Goal: Navigation & Orientation: Find specific page/section

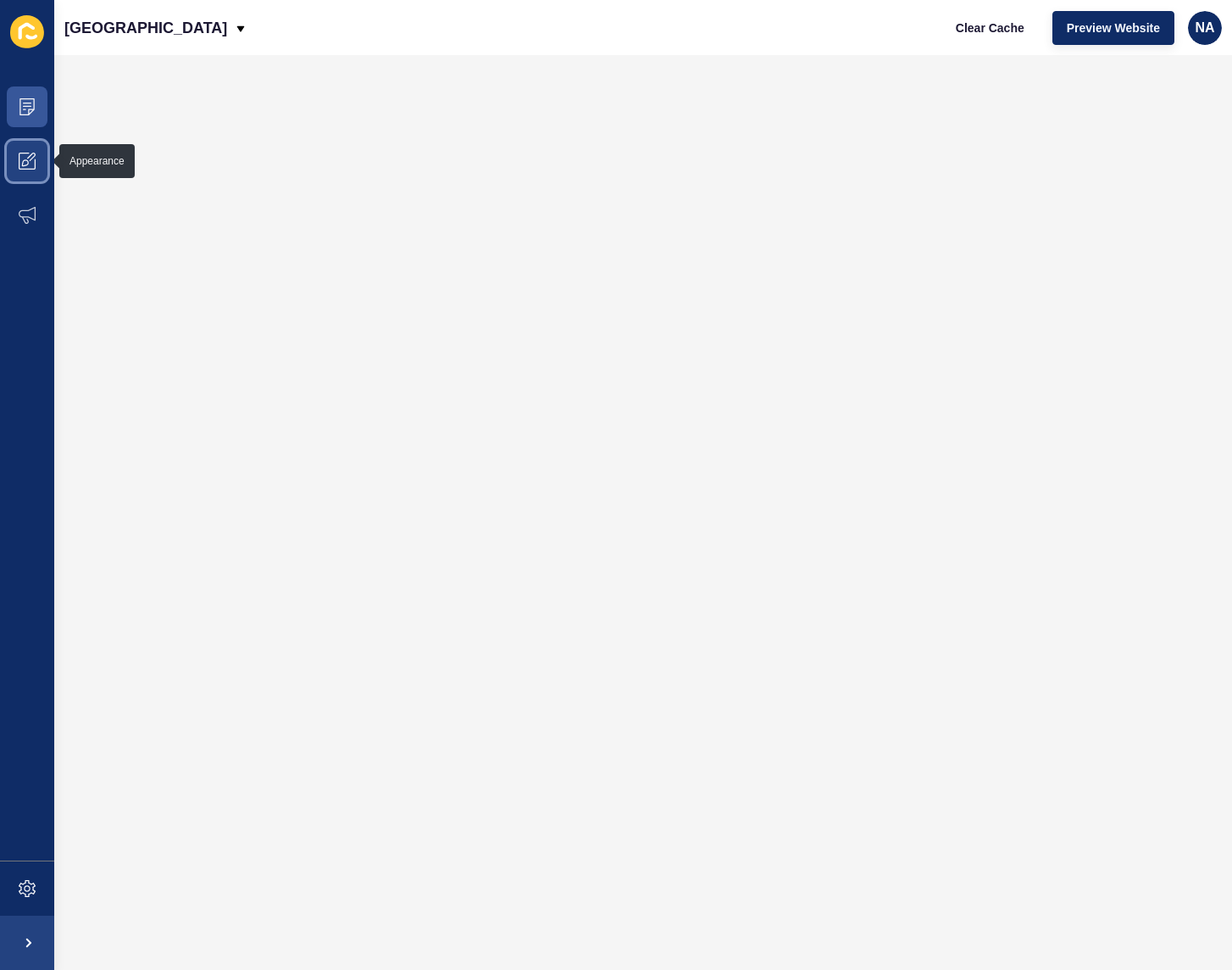
click at [21, 157] on icon at bounding box center [27, 161] width 17 height 17
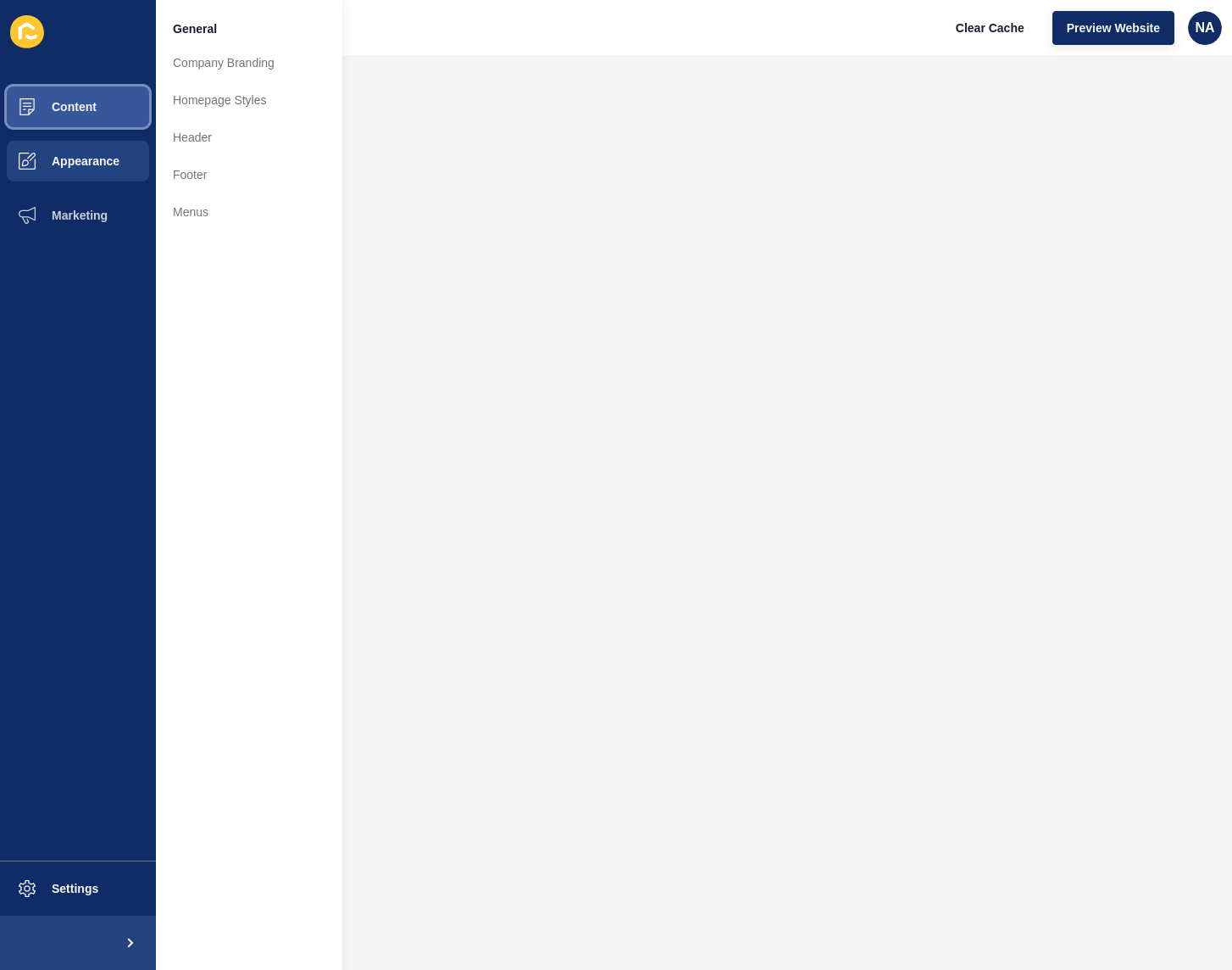
click at [29, 118] on span at bounding box center [27, 106] width 55 height 55
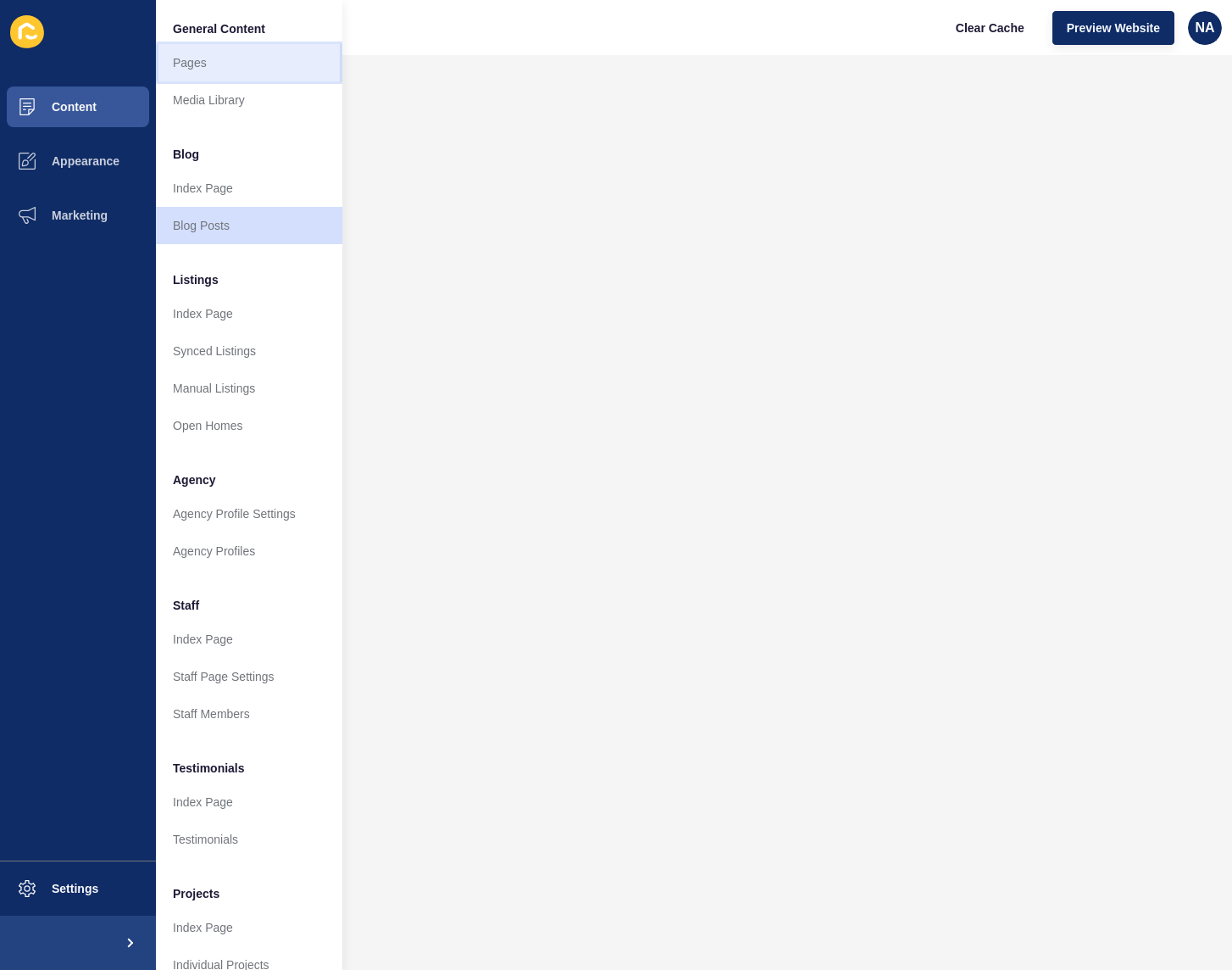
click at [274, 69] on link "Pages" at bounding box center [249, 62] width 186 height 38
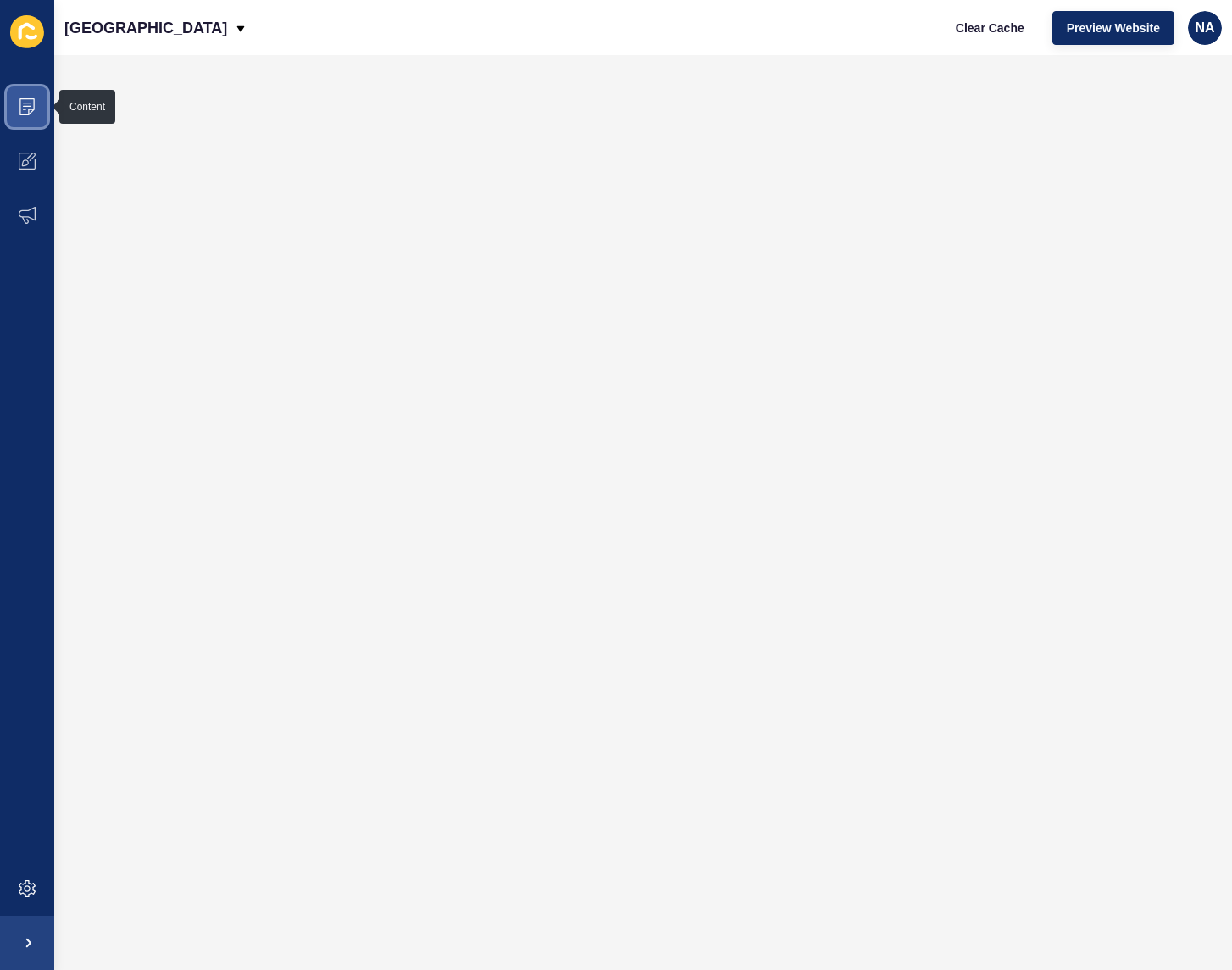
click at [29, 105] on icon at bounding box center [27, 106] width 17 height 17
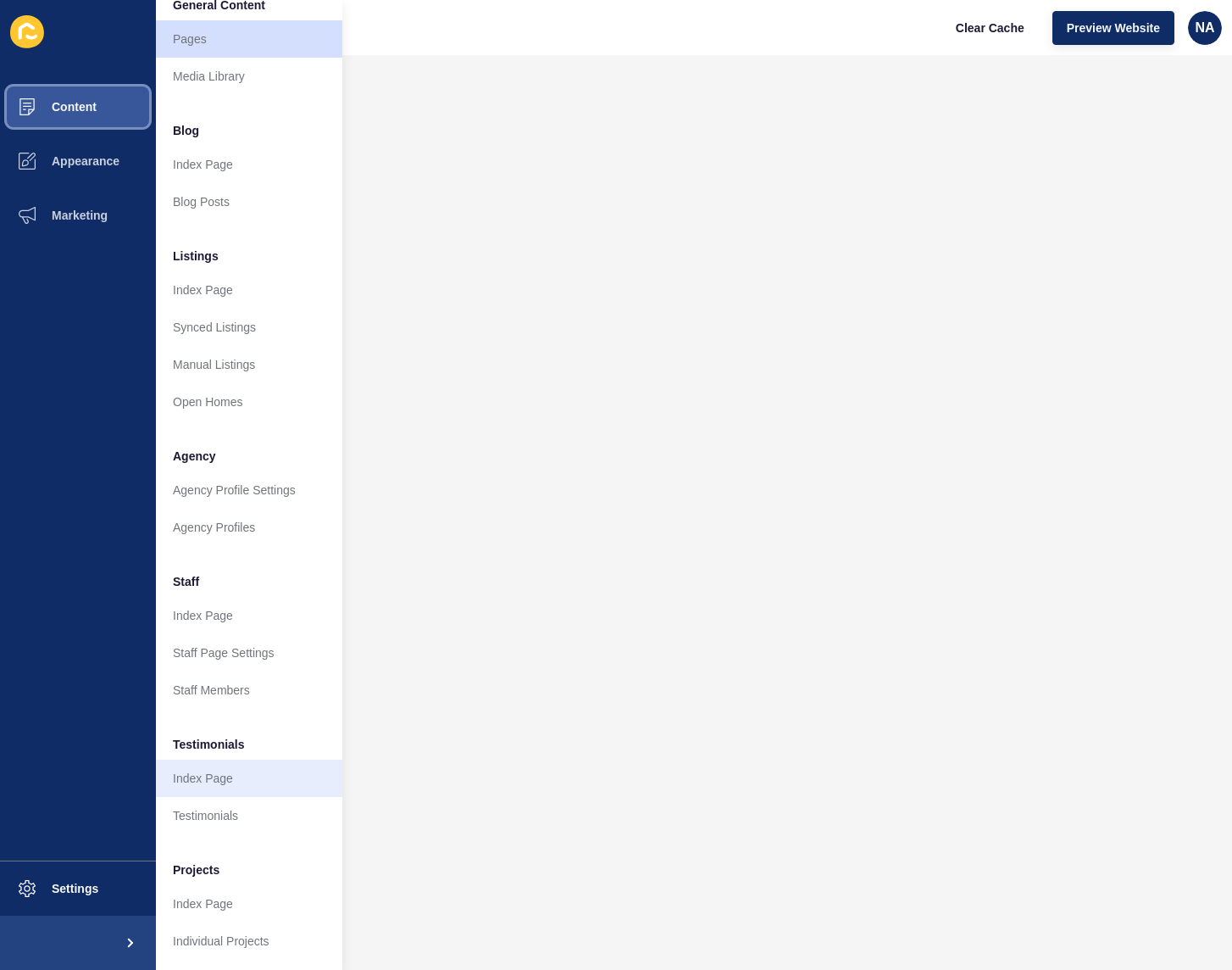
scroll to position [37, 0]
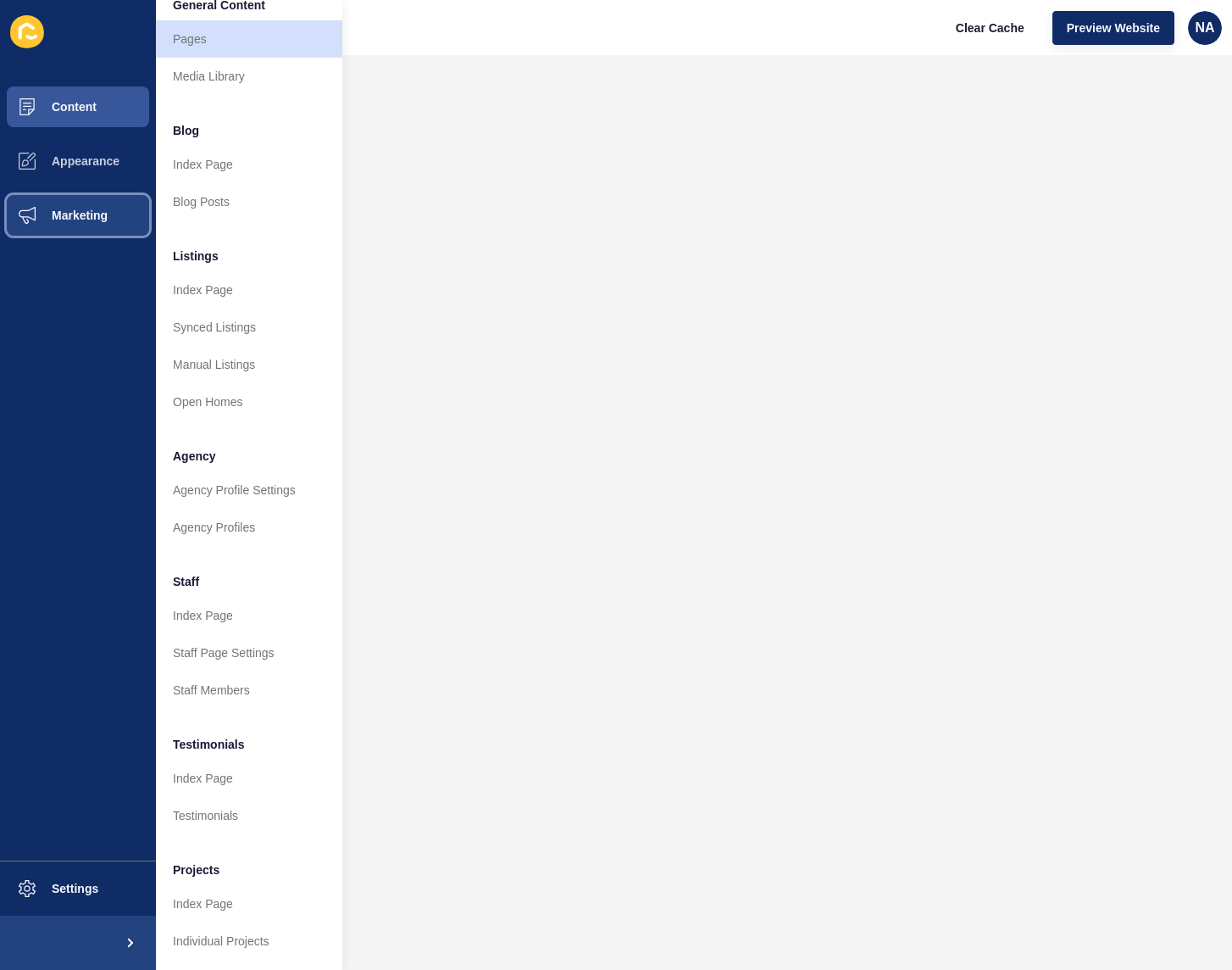
click at [40, 201] on span at bounding box center [27, 215] width 55 height 55
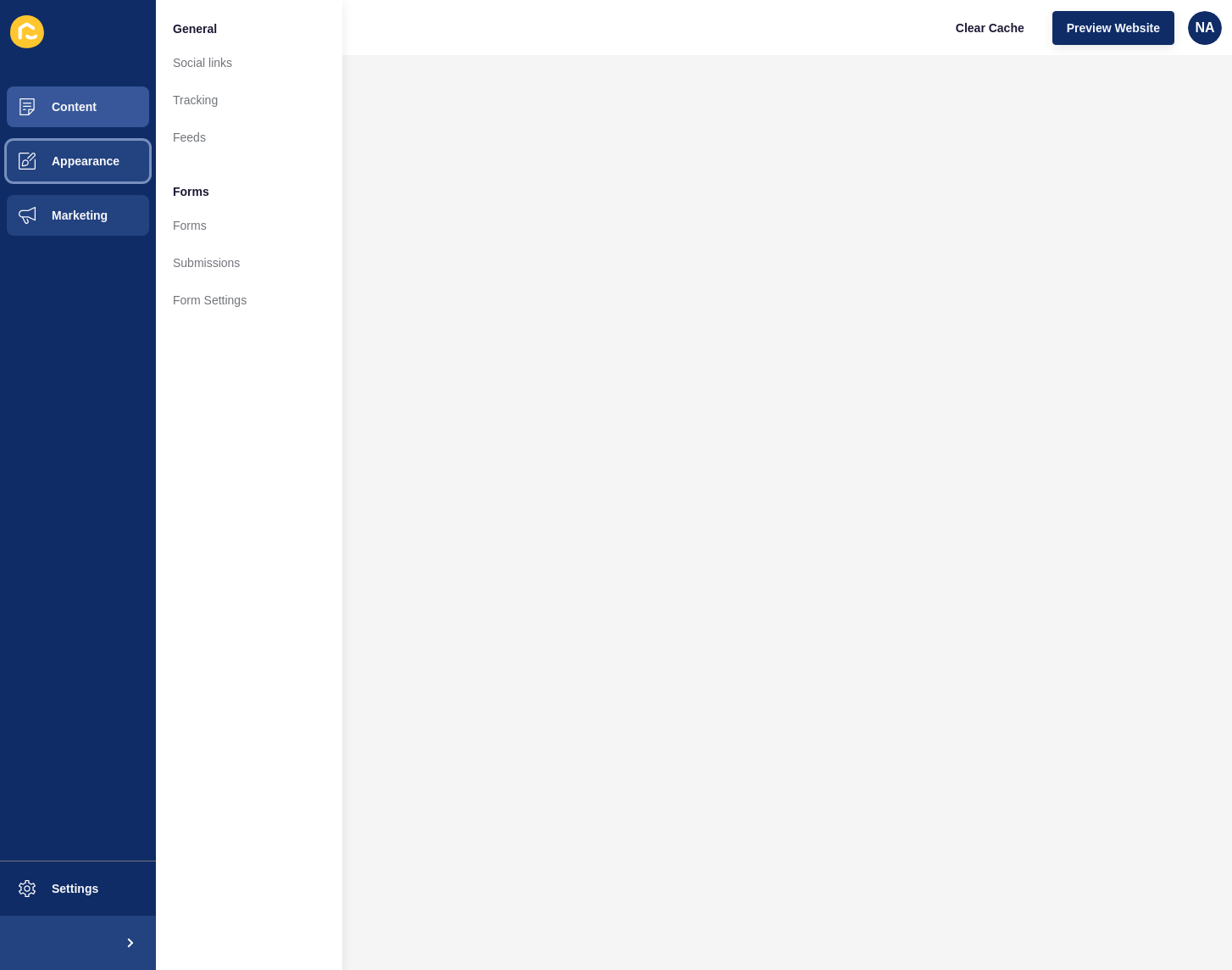
click at [51, 173] on span at bounding box center [27, 161] width 55 height 55
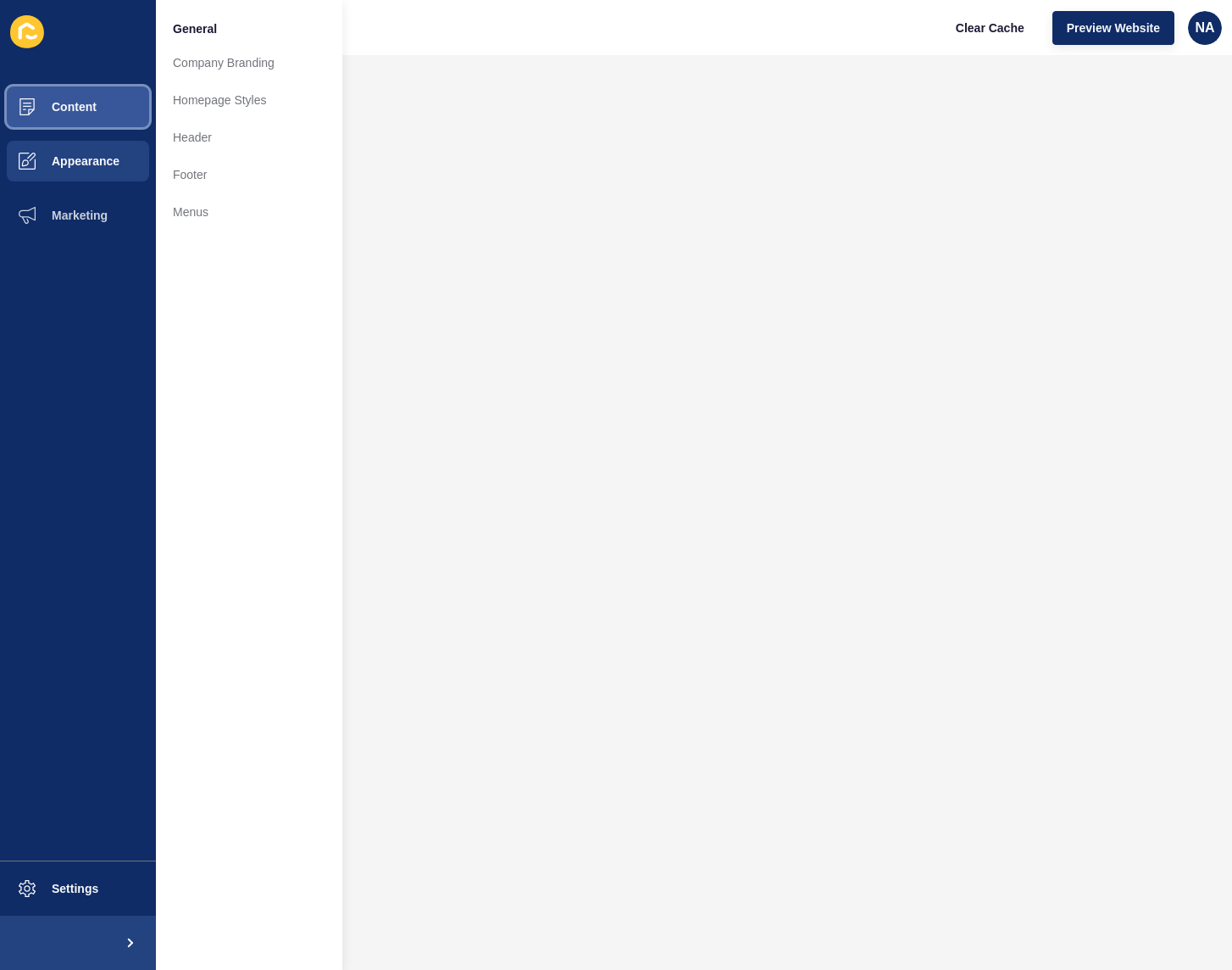
click at [64, 122] on button "Content" at bounding box center [77, 106] width 156 height 55
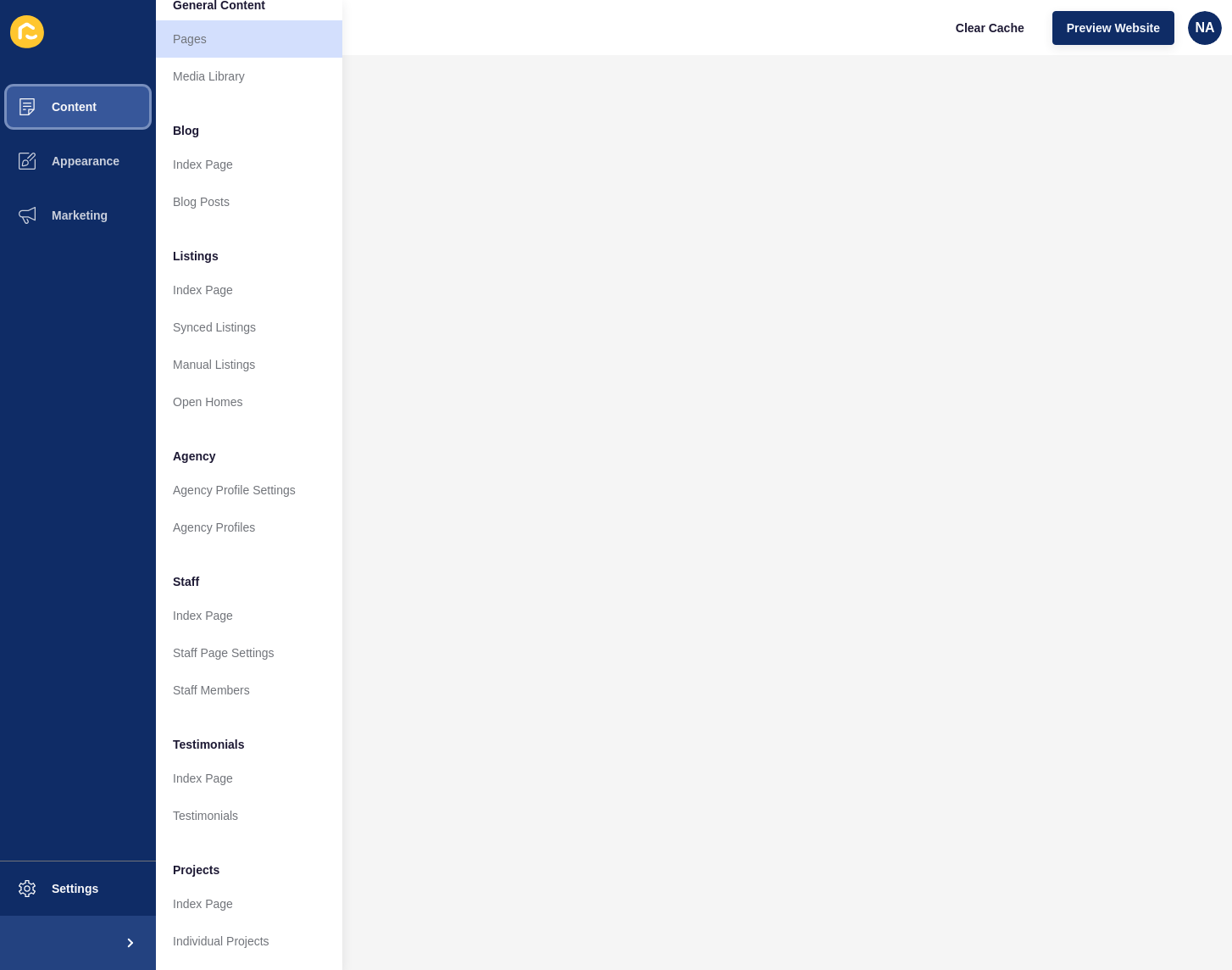
scroll to position [37, 0]
click at [230, 76] on link "Media Library" at bounding box center [249, 76] width 186 height 38
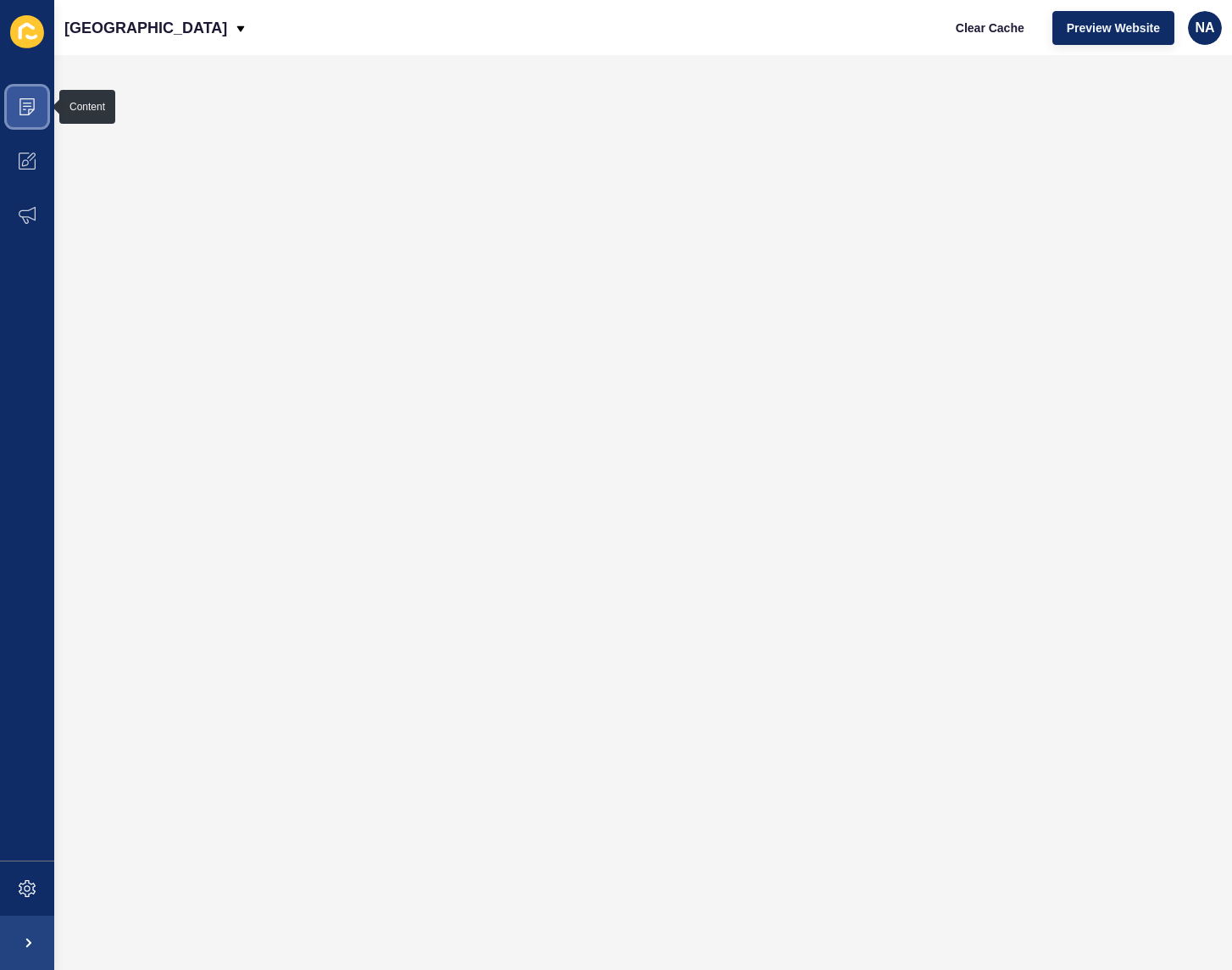
click at [21, 105] on icon at bounding box center [27, 106] width 17 height 17
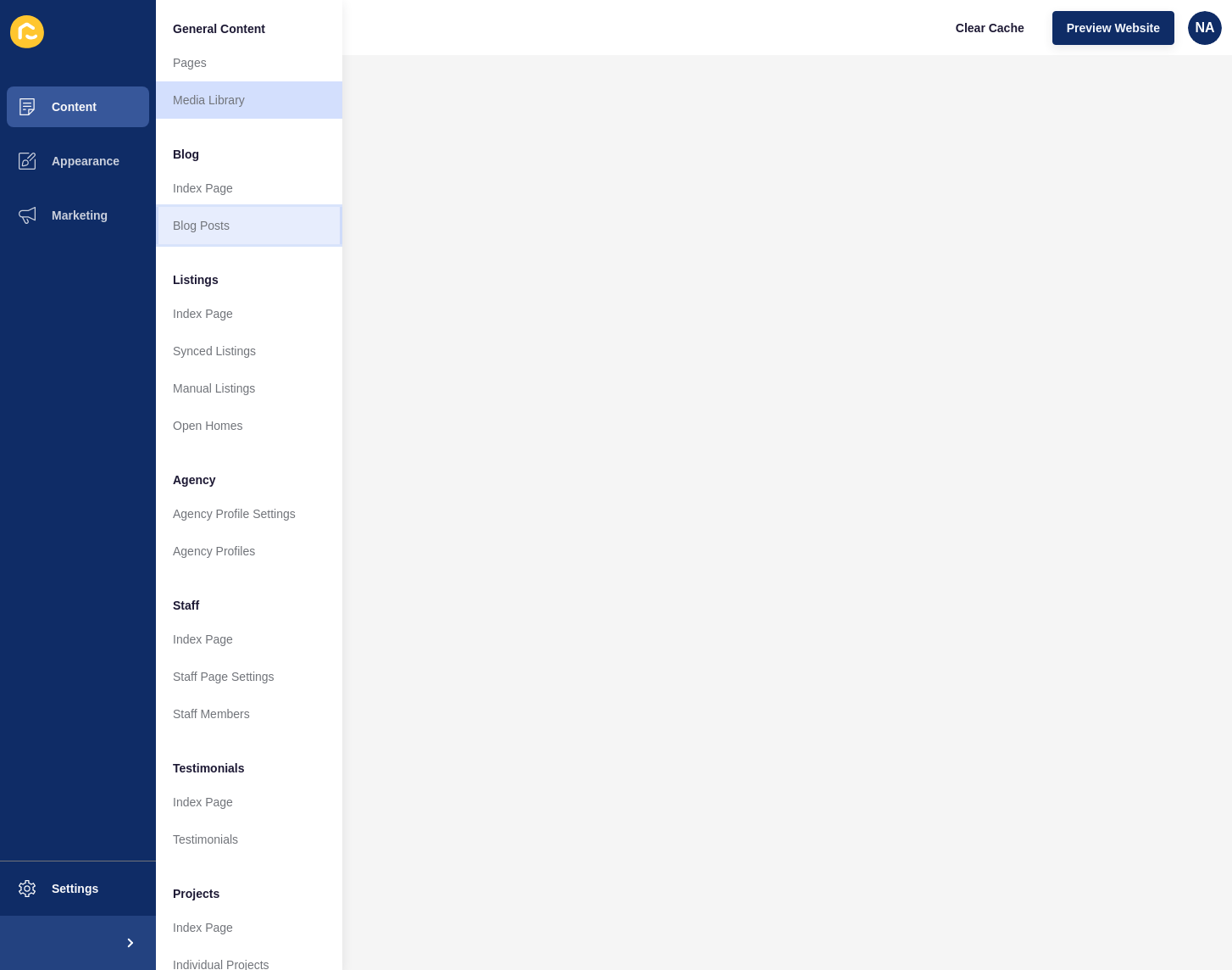
click at [206, 220] on link "Blog Posts" at bounding box center [249, 226] width 186 height 38
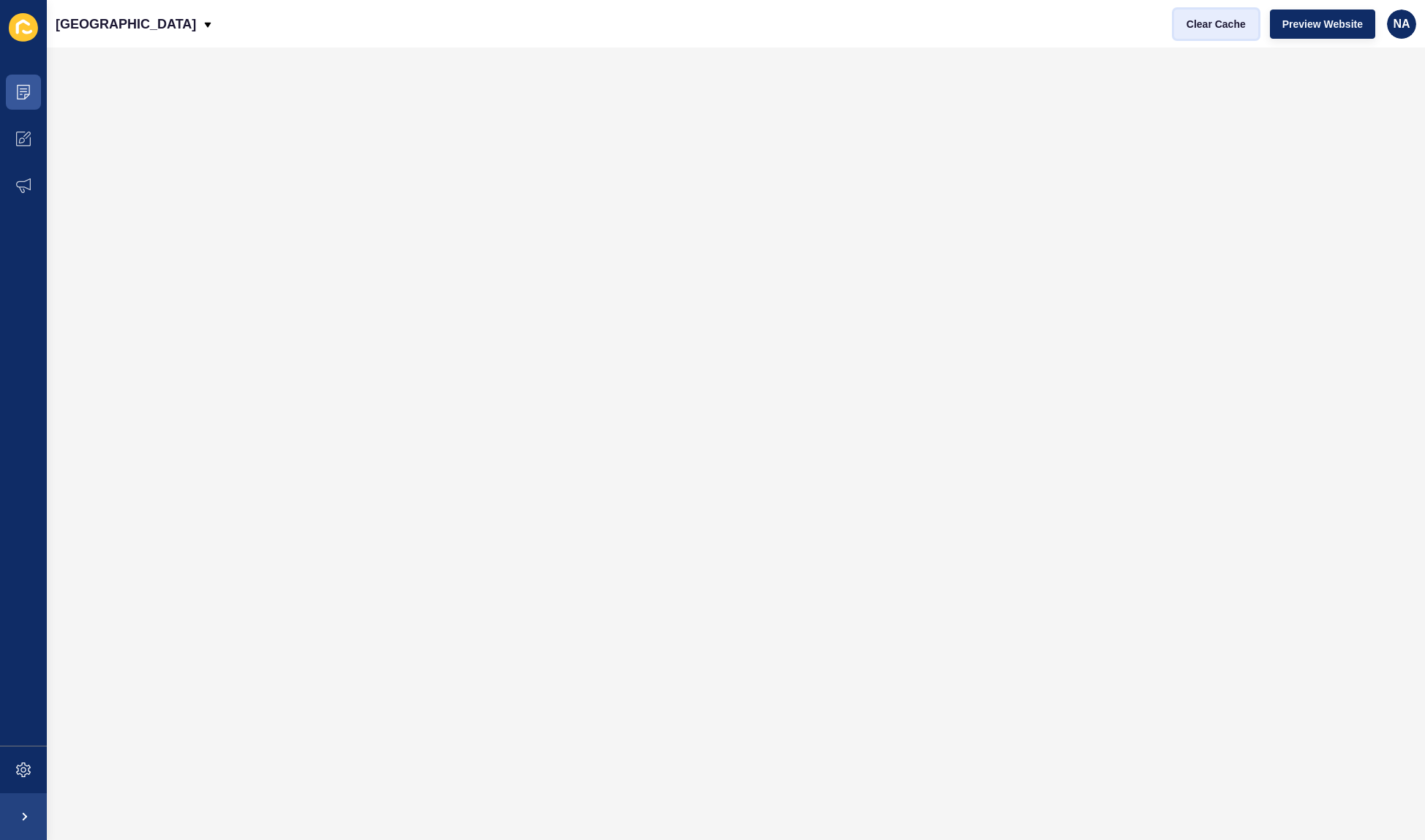
click at [1186, 27] on span "Clear Cache" at bounding box center [1215, 24] width 59 height 15
